Goal: Transaction & Acquisition: Purchase product/service

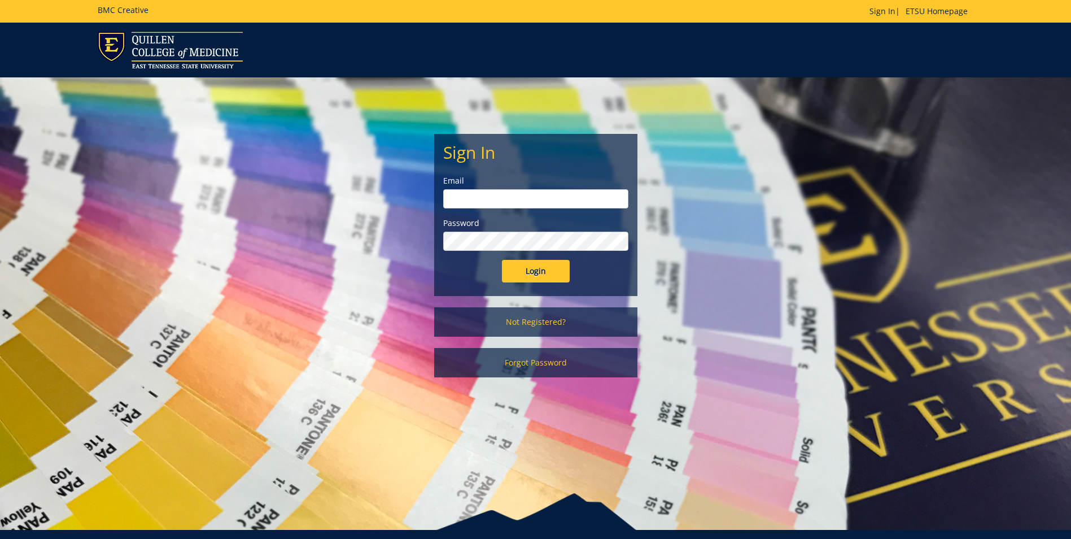
type input "pendletonll1@etsu.edu"
click at [528, 269] on input "Login" at bounding box center [536, 271] width 68 height 23
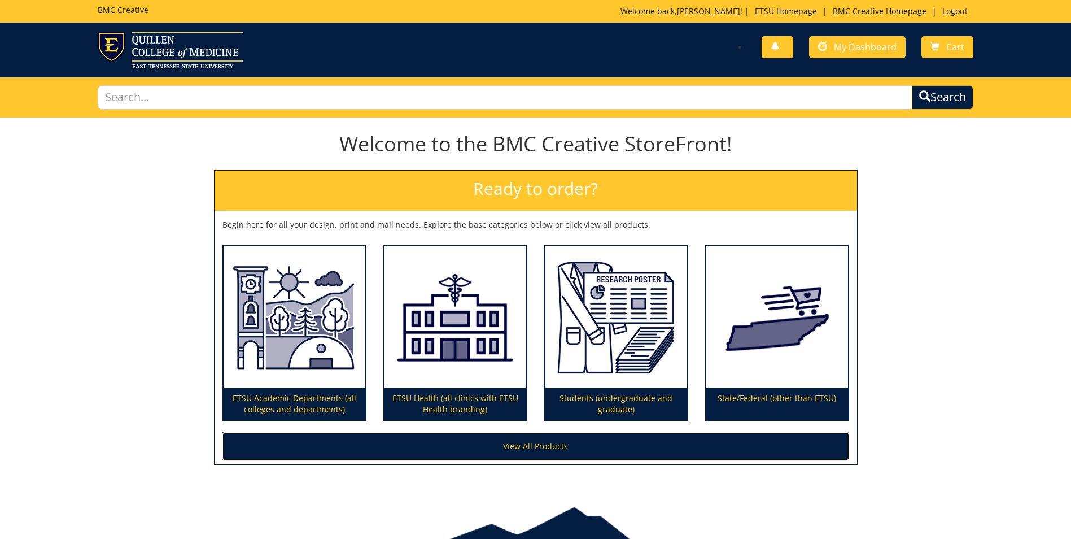
click at [549, 441] on link "View All Products" at bounding box center [535, 446] width 627 height 28
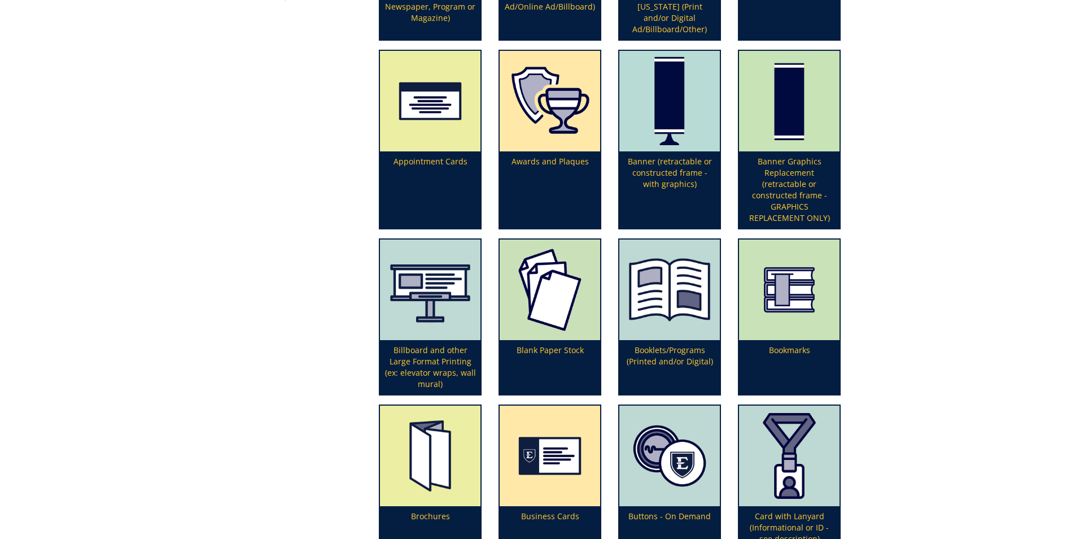
scroll to position [395, 0]
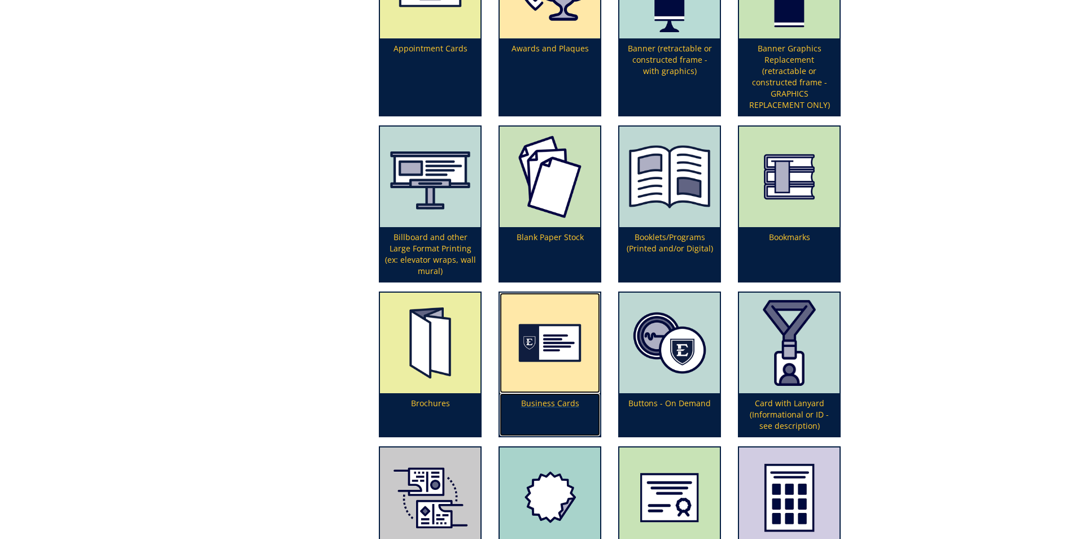
click at [553, 323] on img at bounding box center [550, 342] width 100 height 100
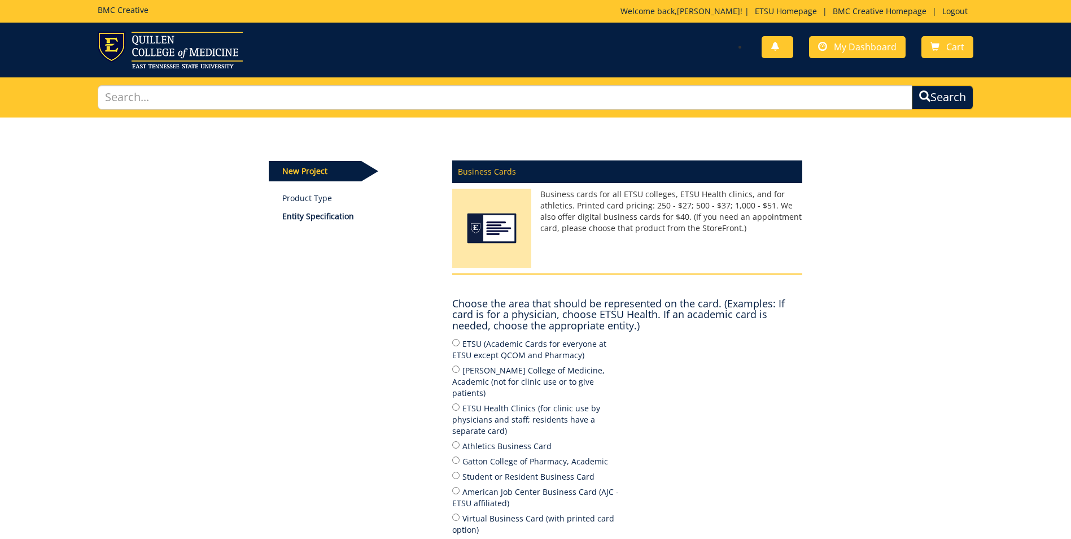
scroll to position [113, 0]
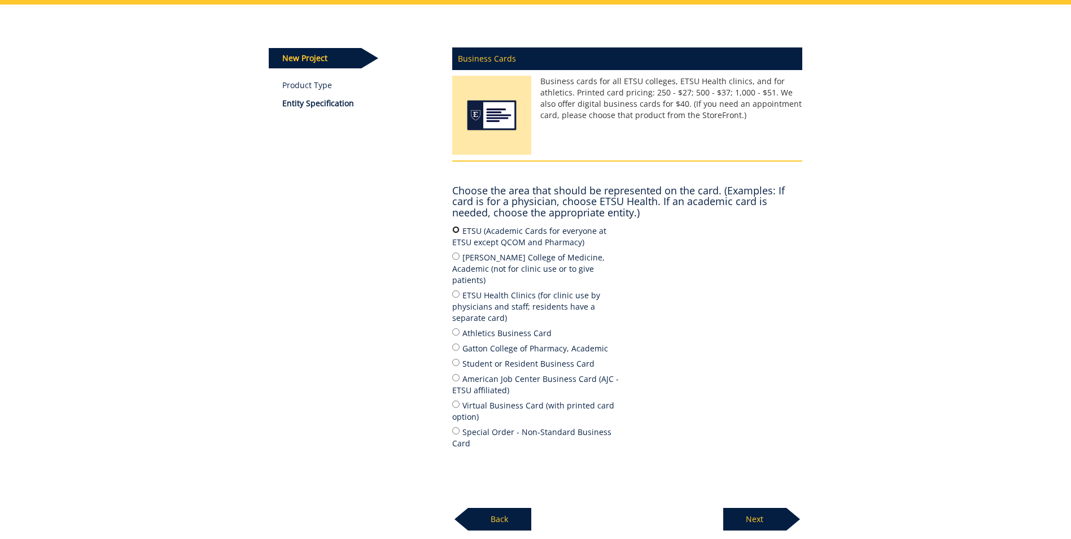
click at [457, 229] on input "ETSU (Academic Cards for everyone at ETSU except QCOM and Pharmacy)" at bounding box center [455, 229] width 7 height 7
radio input "true"
click at [767, 508] on p "Next" at bounding box center [754, 519] width 63 height 23
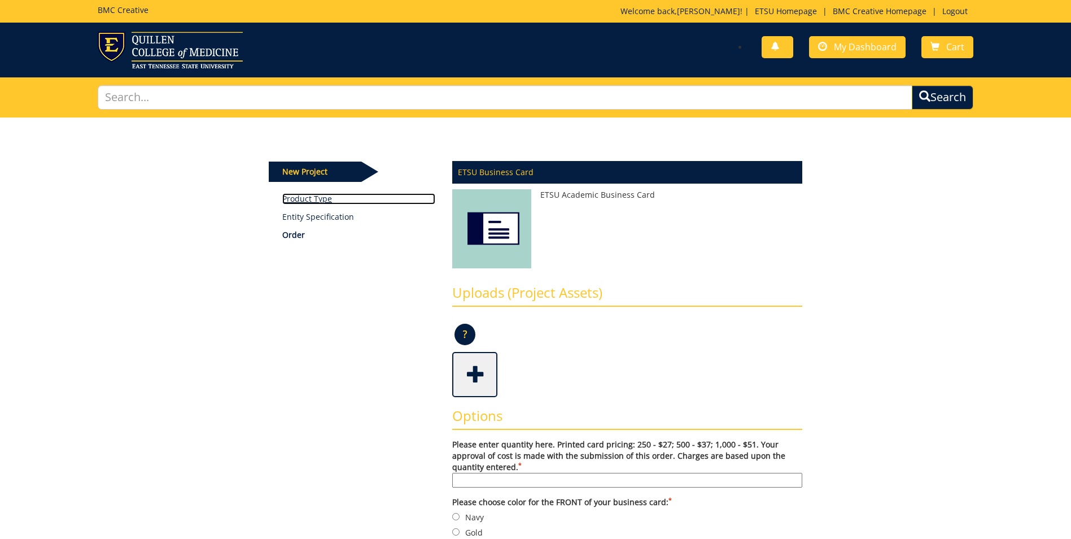
click at [311, 199] on link "Product Type" at bounding box center [358, 198] width 153 height 11
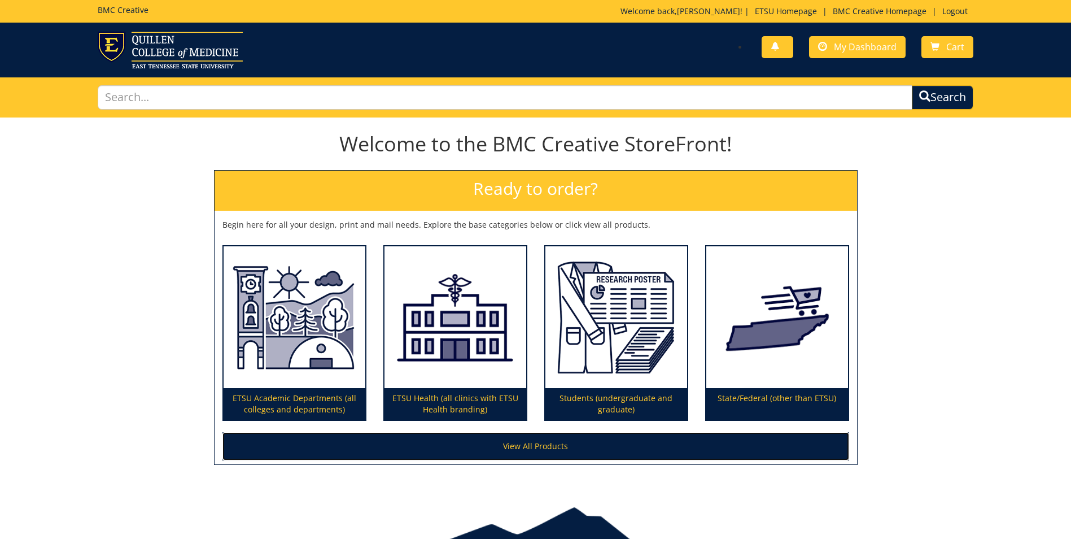
click at [571, 453] on link "View All Products" at bounding box center [535, 446] width 627 height 28
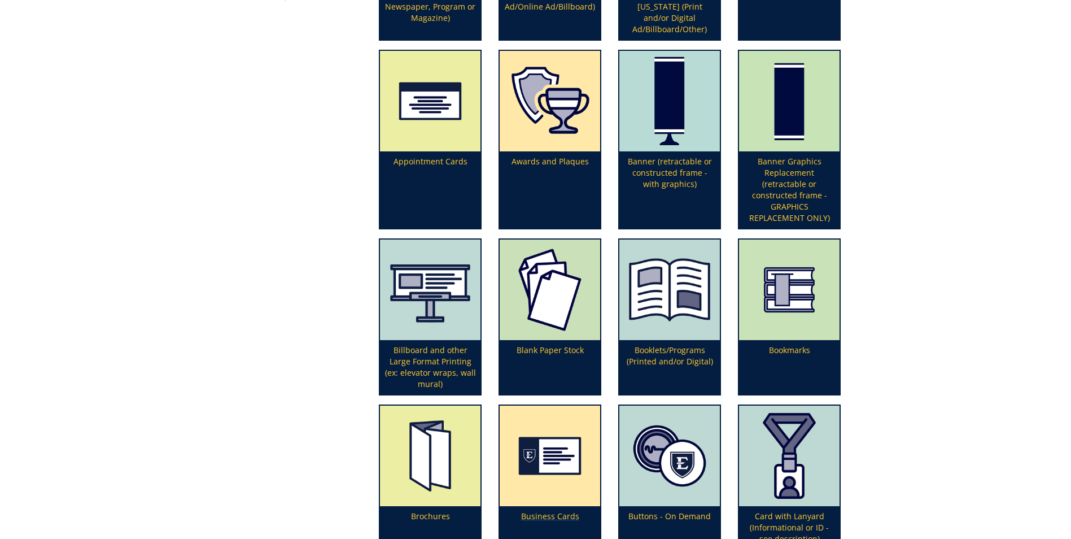
scroll to position [395, 0]
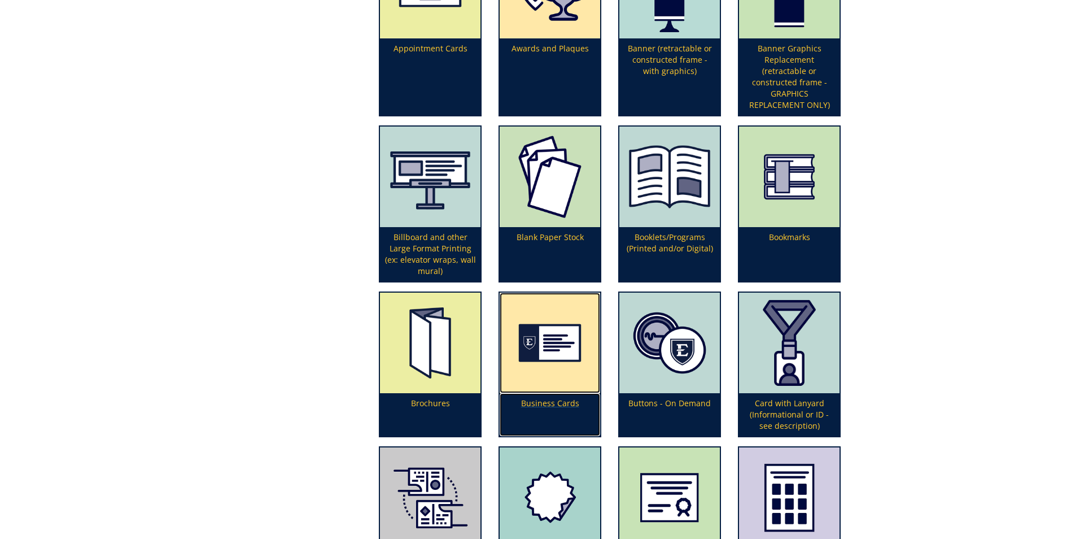
click at [541, 369] on img at bounding box center [550, 342] width 100 height 100
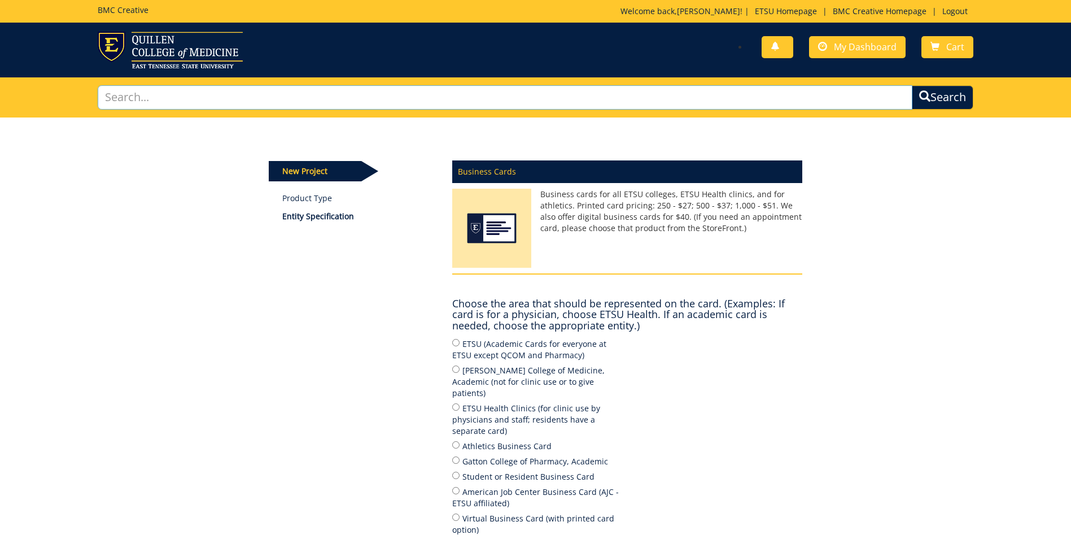
click at [296, 90] on input "text" at bounding box center [505, 97] width 815 height 24
type input "business cards template"
click at [912, 85] on button "Search" at bounding box center [943, 97] width 62 height 24
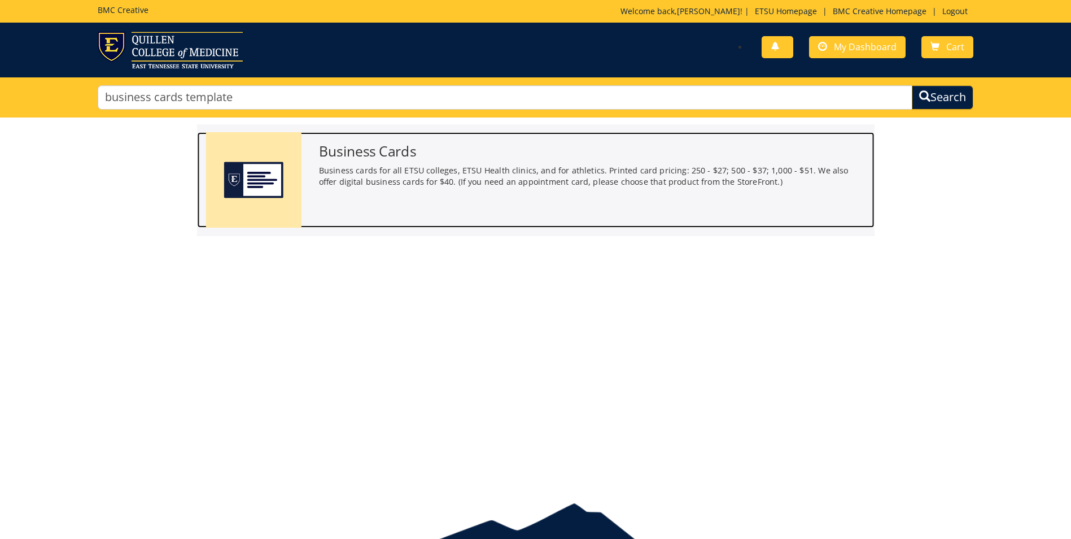
click at [266, 183] on img at bounding box center [253, 179] width 95 height 95
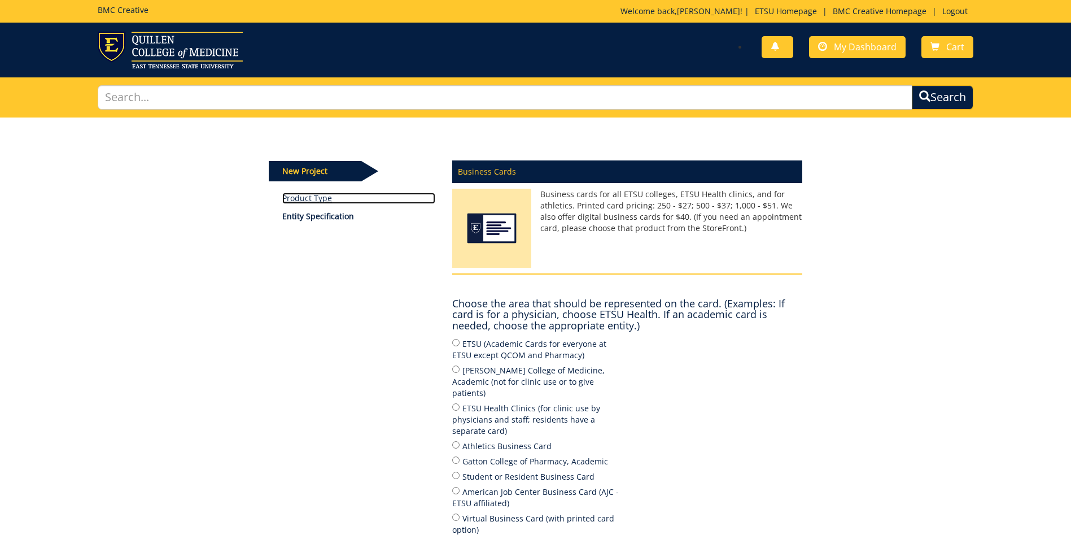
click at [309, 196] on link "Product Type" at bounding box center [358, 198] width 153 height 11
click at [314, 217] on p "Entity Specification" at bounding box center [358, 216] width 153 height 11
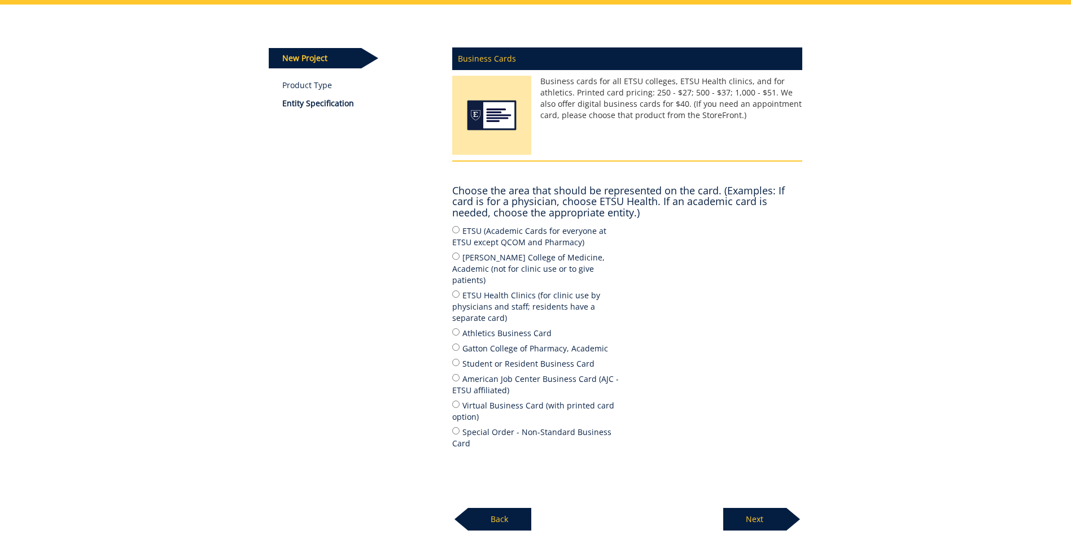
scroll to position [191, 0]
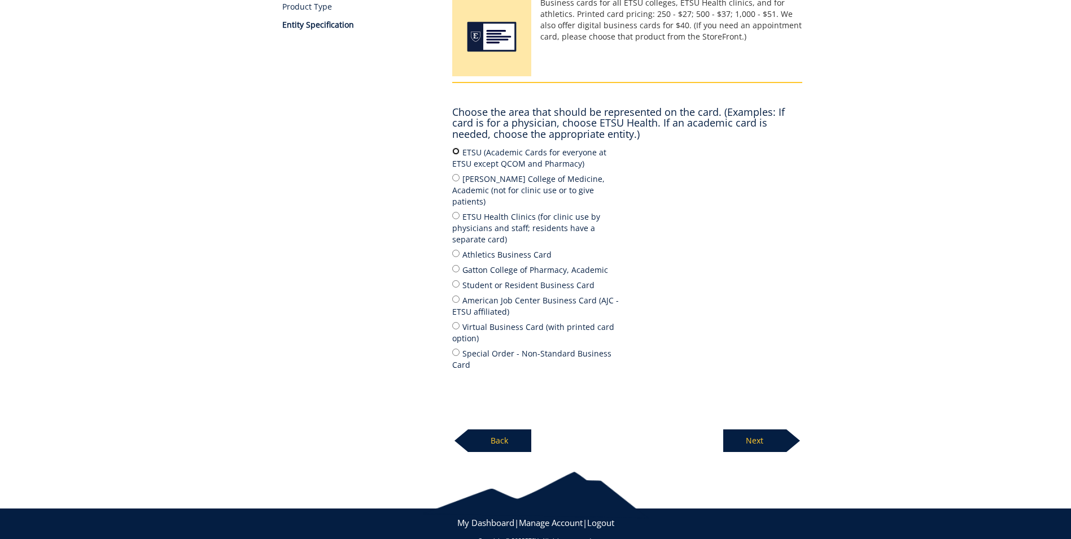
click at [456, 150] on input "ETSU (Academic Cards for everyone at ETSU except QCOM and Pharmacy)" at bounding box center [455, 150] width 7 height 7
radio input "true"
click at [754, 429] on p "Next" at bounding box center [754, 440] width 63 height 23
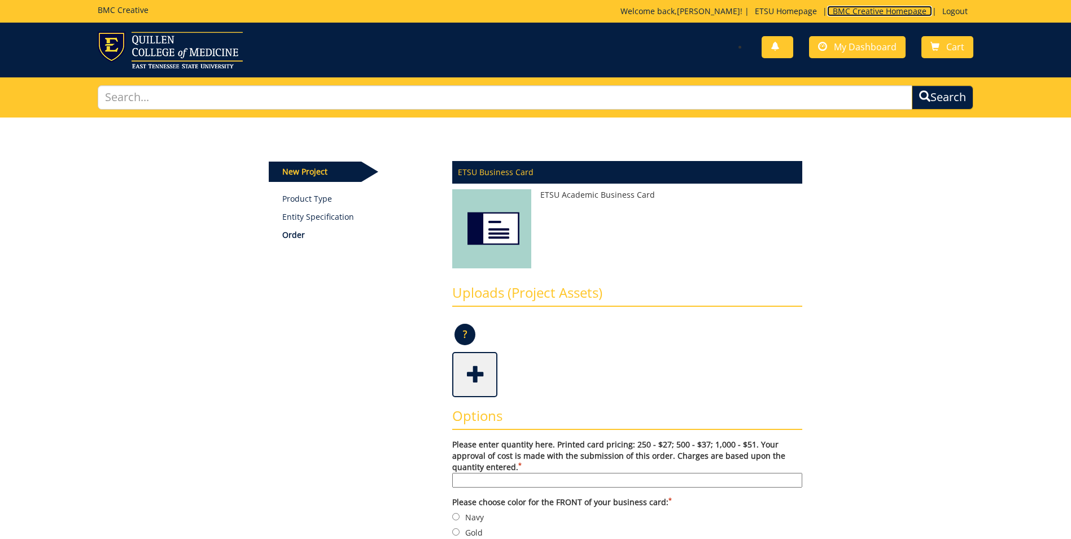
click at [870, 7] on link "BMC Creative Homepage" at bounding box center [879, 11] width 105 height 11
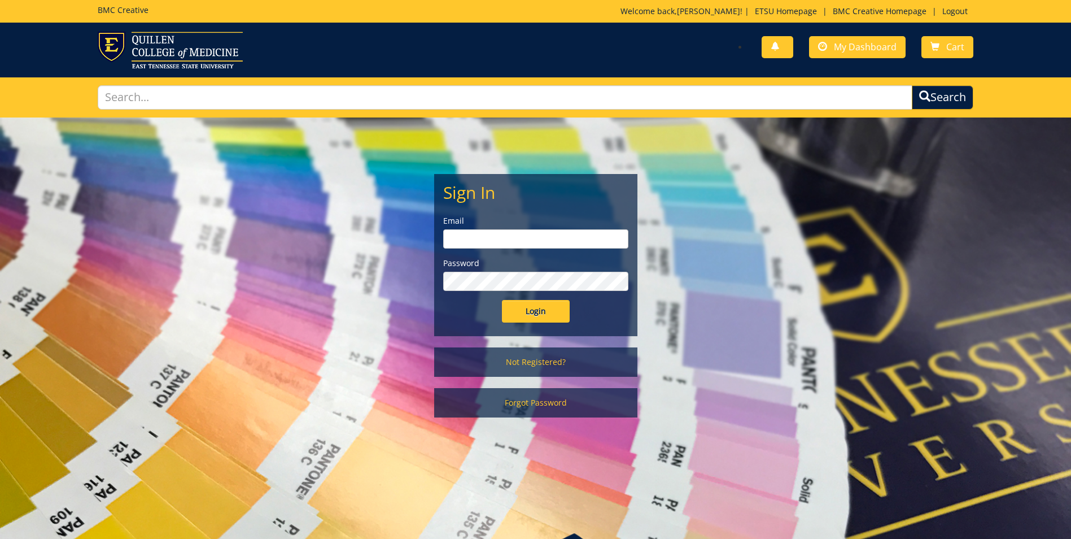
type input "pendletonll1@etsu.edu"
click at [543, 311] on input "Login" at bounding box center [536, 311] width 68 height 23
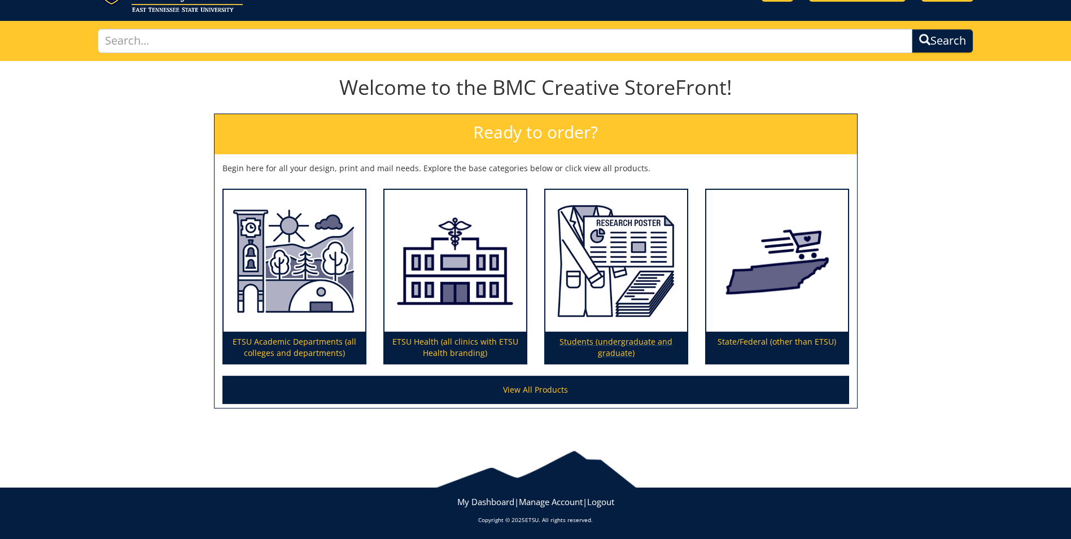
scroll to position [58, 0]
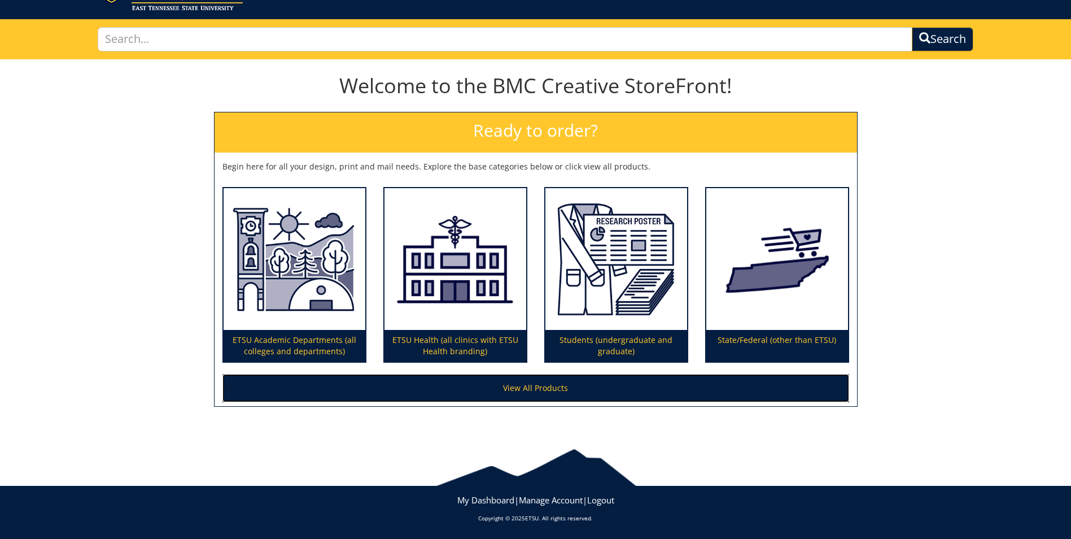
click at [361, 390] on link "View All Products" at bounding box center [535, 388] width 627 height 28
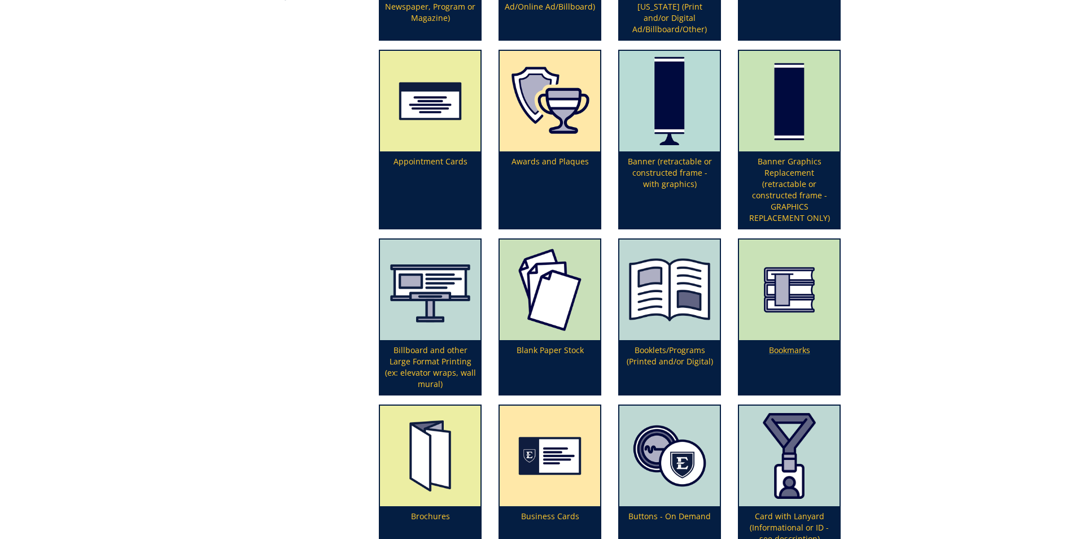
scroll to position [452, 0]
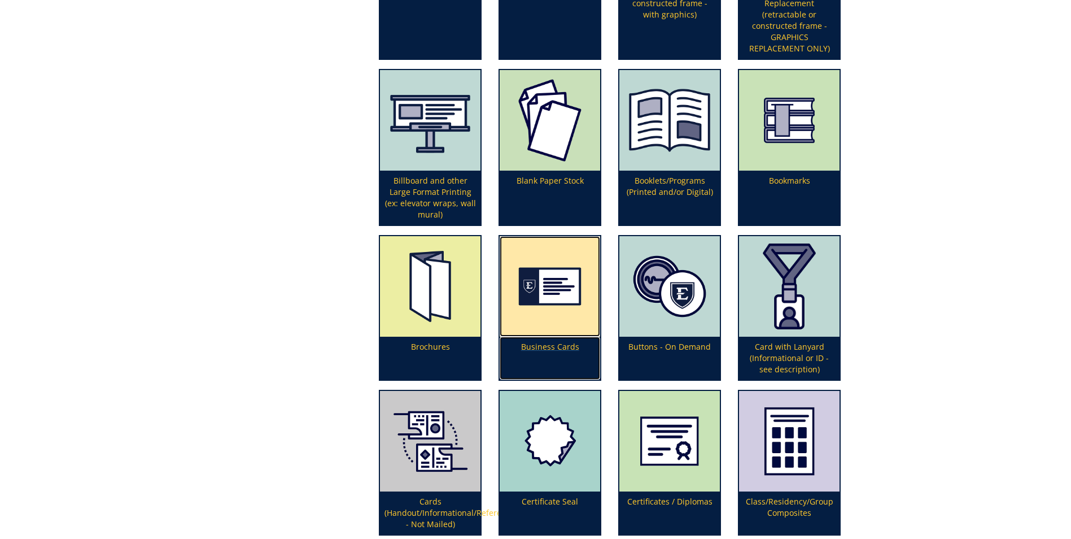
click at [549, 286] on img at bounding box center [550, 286] width 100 height 100
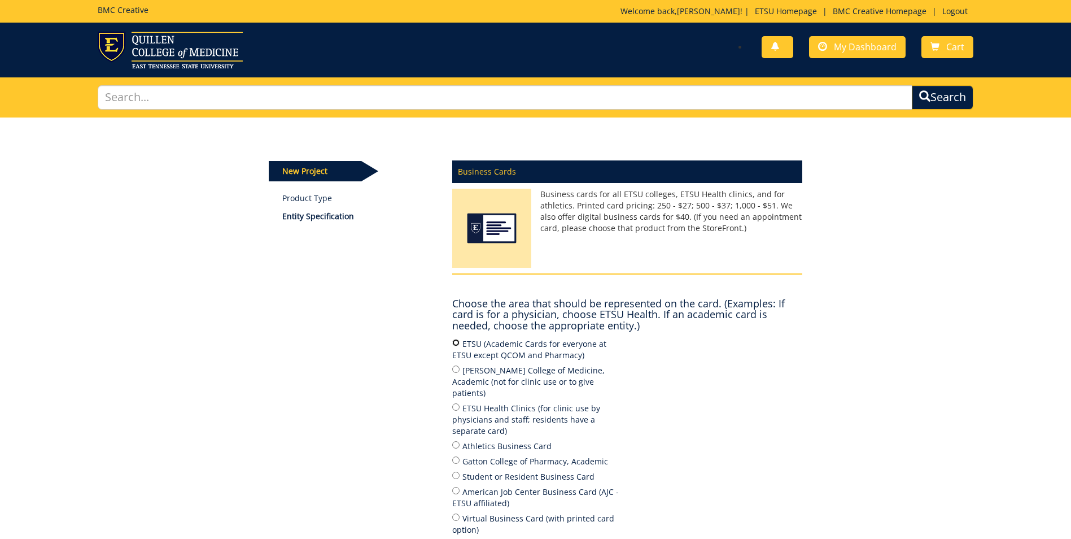
click at [456, 343] on input "ETSU (Academic Cards for everyone at ETSU except QCOM and Pharmacy)" at bounding box center [455, 342] width 7 height 7
radio input "true"
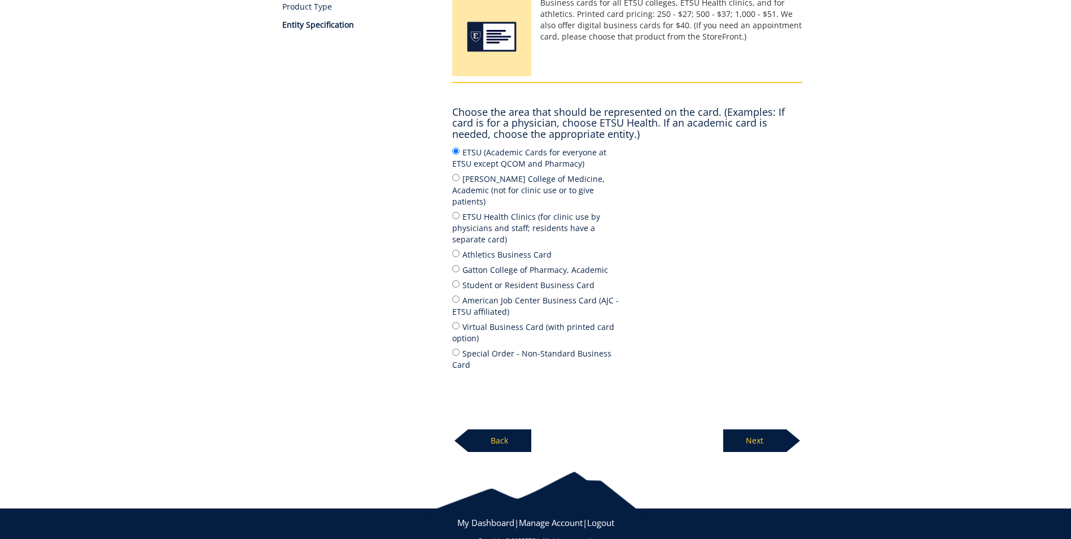
click at [757, 429] on p "Next" at bounding box center [754, 440] width 63 height 23
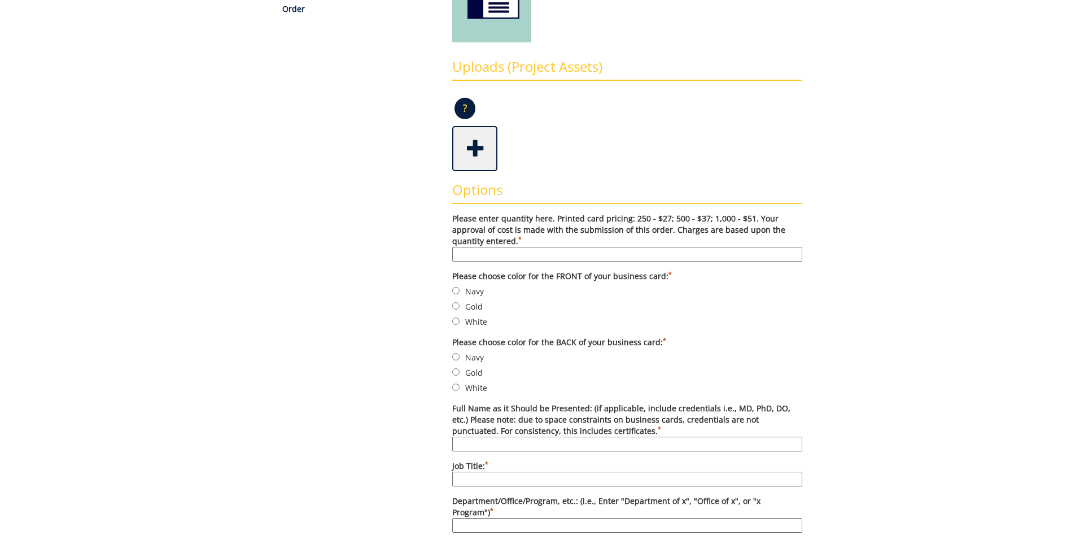
scroll to position [282, 0]
